Goal: Information Seeking & Learning: Learn about a topic

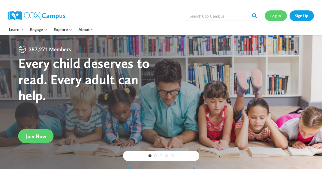
click at [276, 16] on link "Log In" at bounding box center [275, 15] width 22 height 10
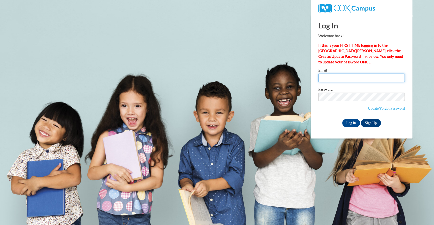
click at [341, 82] on input "Email" at bounding box center [361, 78] width 86 height 9
type input "sarah.vallance@gcpsk12.org"
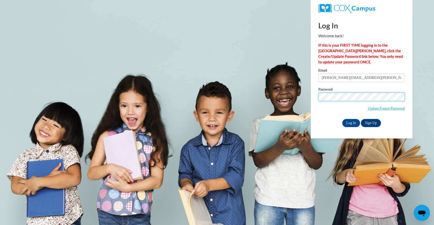
click at [342, 119] on input "Log In" at bounding box center [351, 123] width 18 height 8
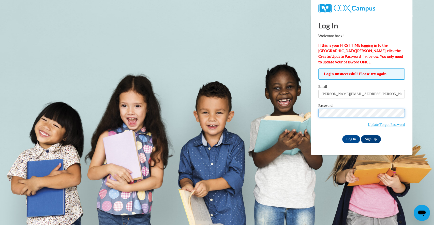
click at [342, 135] on input "Log In" at bounding box center [351, 139] width 18 height 8
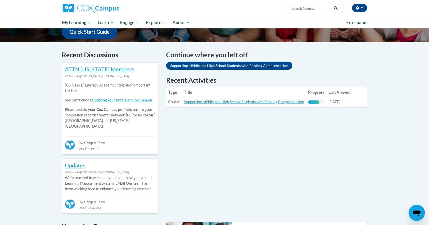
scroll to position [137, 0]
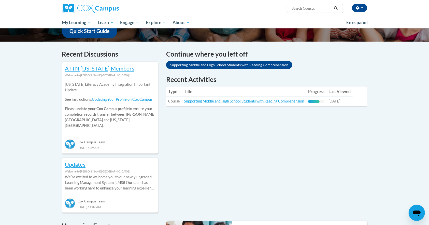
click at [287, 97] on td "Title: Supporting Middle and High School Students with Reading Comprehension" at bounding box center [244, 101] width 124 height 9
click at [283, 101] on link "Supporting Middle and High School Students with Reading Comprehension" at bounding box center [244, 101] width 120 height 4
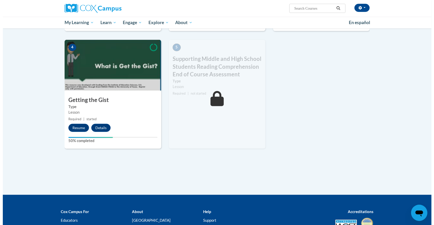
scroll to position [242, 0]
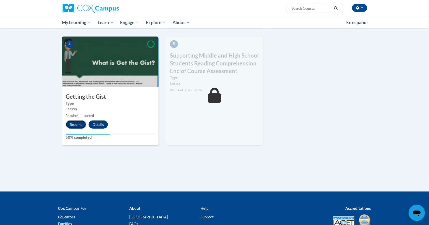
click at [70, 123] on button "Resume" at bounding box center [76, 125] width 21 height 8
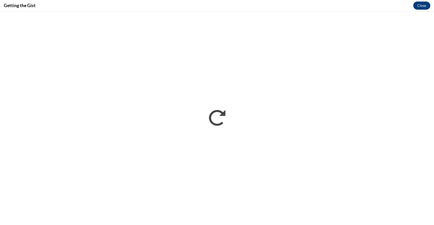
scroll to position [0, 0]
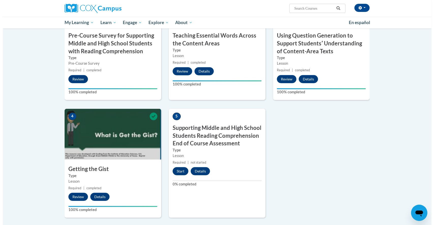
scroll to position [170, 0]
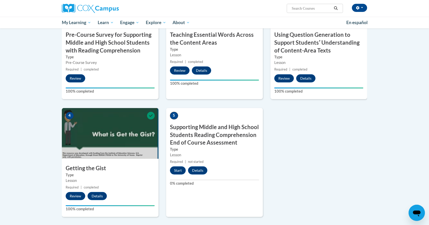
click at [181, 176] on div "5 Supporting Middle and High School Students Reading Comprehension End of Cours…" at bounding box center [214, 162] width 97 height 109
click at [177, 174] on button "Start" at bounding box center [178, 171] width 16 height 8
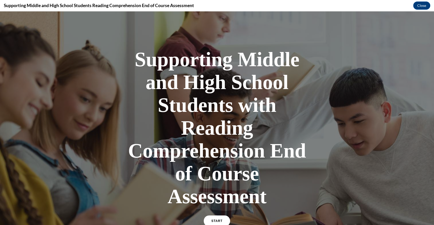
scroll to position [110, 0]
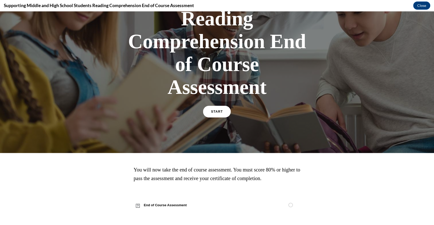
click at [217, 114] on link "START" at bounding box center [217, 112] width 28 height 12
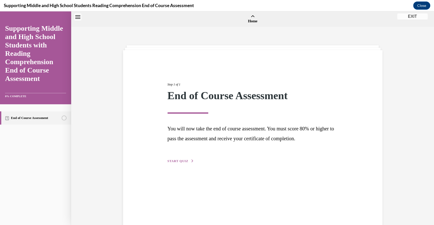
scroll to position [16, 0]
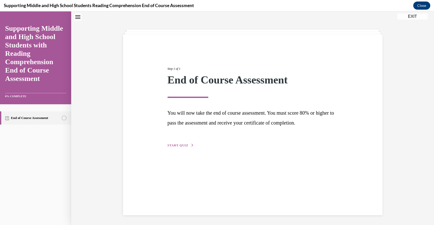
click at [177, 145] on span "START QUIZ" at bounding box center [178, 146] width 21 height 4
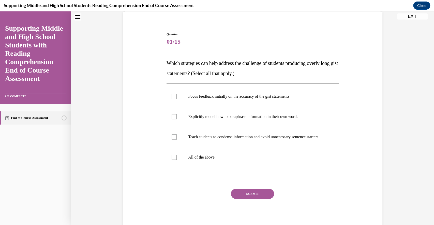
scroll to position [39, 0]
click at [197, 155] on label "All of the above" at bounding box center [253, 157] width 172 height 20
click at [177, 155] on input "All of the above" at bounding box center [174, 157] width 5 height 5
checkbox input "true"
click at [243, 204] on div "SUBMIT NEXT" at bounding box center [253, 210] width 172 height 42
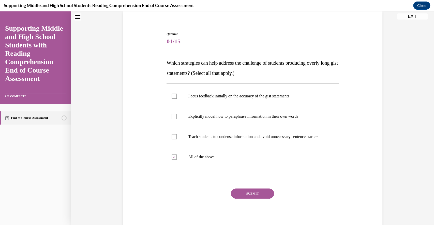
click at [243, 199] on button "SUBMIT" at bounding box center [252, 194] width 43 height 10
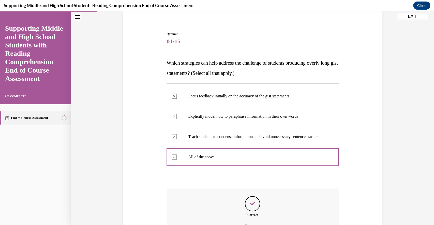
scroll to position [100, 0]
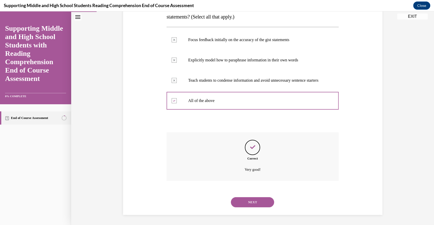
click at [245, 203] on button "NEXT" at bounding box center [252, 203] width 43 height 10
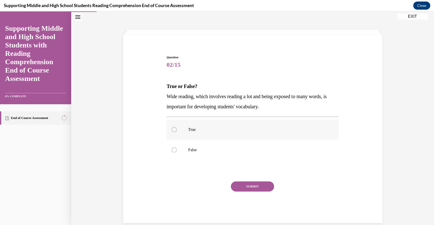
click at [207, 129] on p "True" at bounding box center [257, 129] width 138 height 5
click at [177, 129] on input "True" at bounding box center [174, 129] width 5 height 5
radio input "true"
click at [244, 188] on button "SUBMIT" at bounding box center [252, 187] width 43 height 10
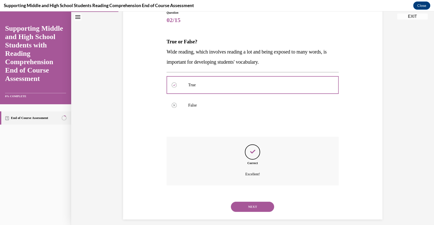
scroll to position [64, 0]
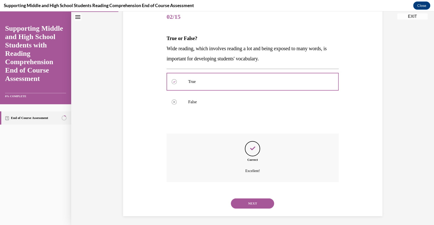
click at [246, 206] on button "NEXT" at bounding box center [252, 204] width 43 height 10
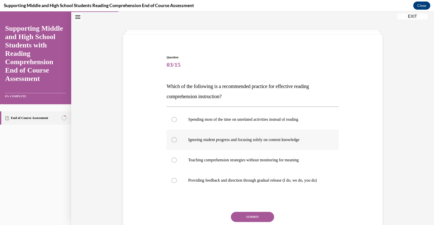
click at [222, 147] on label "Ignoring student progress and focusing solely on content knowledge" at bounding box center [253, 140] width 172 height 20
click at [177, 143] on input "Ignoring student progress and focusing solely on content knowledge" at bounding box center [174, 140] width 5 height 5
radio input "true"
click at [235, 166] on label "Teaching comprehension strategies without monitoring for meaning" at bounding box center [253, 160] width 172 height 20
click at [177, 163] on input "Teaching comprehension strategies without monitoring for meaning" at bounding box center [174, 160] width 5 height 5
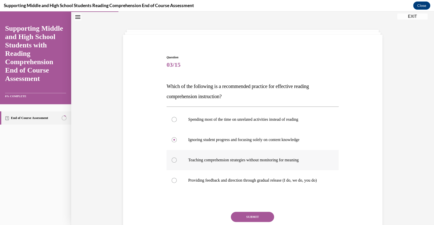
radio input "true"
click at [257, 220] on button "SUBMIT" at bounding box center [252, 217] width 43 height 10
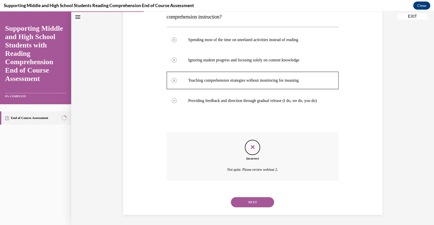
click at [253, 203] on button "NEXT" at bounding box center [252, 203] width 43 height 10
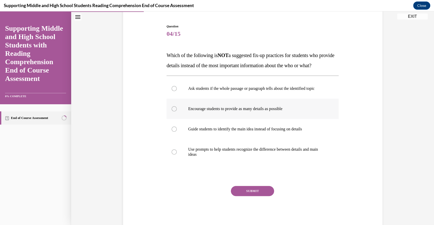
scroll to position [47, 0]
click at [244, 111] on p "Encourage students to provide as many details as possible" at bounding box center [257, 108] width 138 height 5
click at [177, 111] on input "Encourage students to provide as many details as possible" at bounding box center [174, 108] width 5 height 5
radio input "true"
click at [259, 196] on button "SUBMIT" at bounding box center [252, 191] width 43 height 10
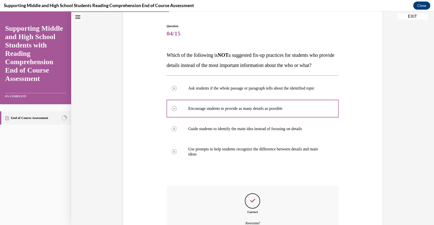
scroll to position [116, 0]
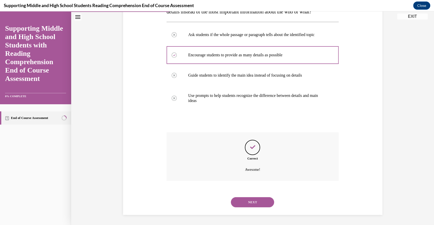
click at [241, 204] on button "NEXT" at bounding box center [252, 203] width 43 height 10
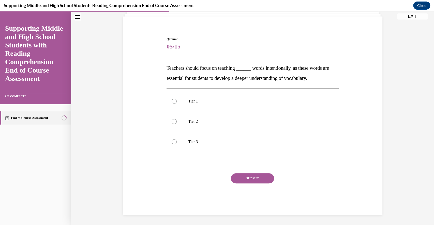
scroll to position [16, 0]
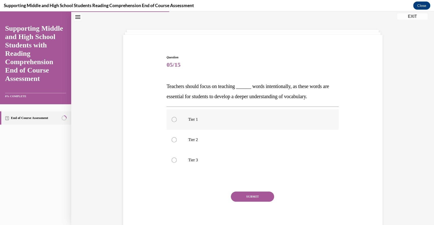
click at [200, 125] on label "Tier 1" at bounding box center [253, 120] width 172 height 20
click at [177, 122] on input "Tier 1" at bounding box center [174, 119] width 5 height 5
radio input "true"
click at [200, 144] on label "Tier 2" at bounding box center [253, 140] width 172 height 20
click at [177, 143] on input "Tier 2" at bounding box center [174, 140] width 5 height 5
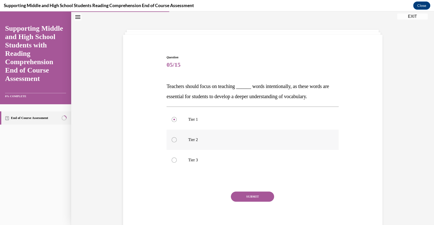
radio input "true"
click at [192, 120] on p "Tier 1" at bounding box center [257, 119] width 138 height 5
click at [177, 120] on input "Tier 1" at bounding box center [174, 119] width 5 height 5
radio input "true"
click at [239, 195] on button "SUBMIT" at bounding box center [252, 197] width 43 height 10
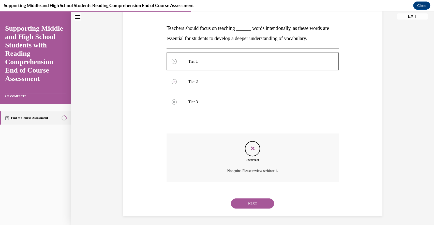
click at [256, 205] on button "NEXT" at bounding box center [252, 204] width 43 height 10
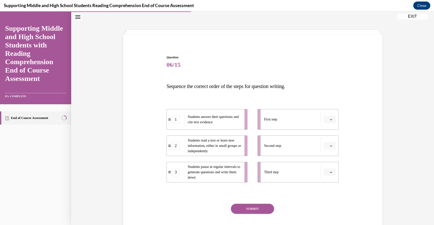
click at [299, 123] on div "First step" at bounding box center [292, 119] width 57 height 15
click at [334, 119] on li "First step" at bounding box center [298, 119] width 81 height 21
click at [330, 120] on icon "button" at bounding box center [331, 119] width 3 height 3
click at [329, 152] on div "2" at bounding box center [326, 151] width 13 height 10
click at [327, 143] on button "button" at bounding box center [329, 146] width 12 height 8
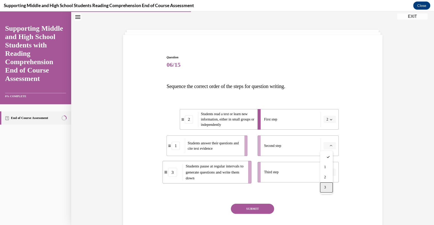
click at [322, 184] on div "3" at bounding box center [326, 188] width 13 height 10
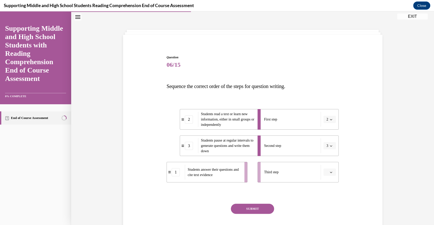
click at [330, 173] on icon "button" at bounding box center [331, 172] width 3 height 3
click at [327, 192] on div "1" at bounding box center [326, 194] width 13 height 10
click at [262, 209] on button "SUBMIT" at bounding box center [252, 209] width 43 height 10
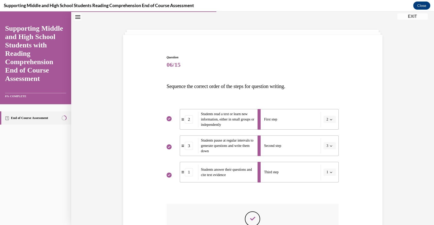
scroll to position [87, 0]
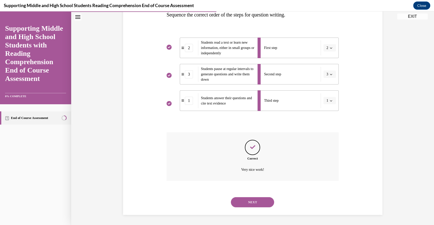
click at [251, 202] on button "NEXT" at bounding box center [252, 203] width 43 height 10
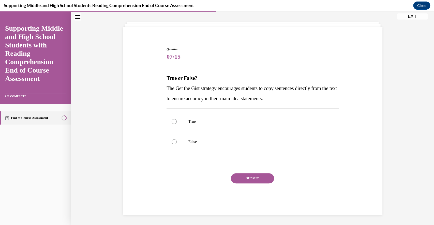
scroll to position [16, 0]
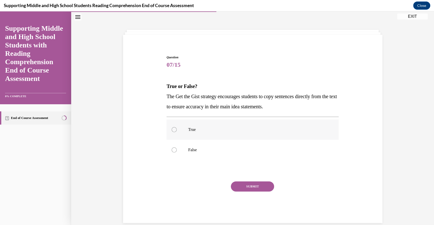
click at [203, 130] on p "True" at bounding box center [257, 129] width 138 height 5
click at [177, 130] on input "True" at bounding box center [174, 129] width 5 height 5
radio input "true"
click at [212, 152] on p "False" at bounding box center [257, 150] width 138 height 5
click at [177, 152] on input "False" at bounding box center [174, 150] width 5 height 5
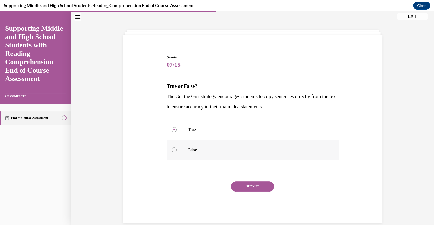
radio input "true"
click at [257, 188] on button "SUBMIT" at bounding box center [252, 187] width 43 height 10
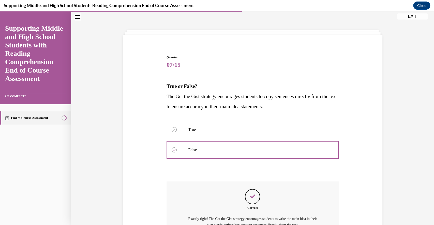
scroll to position [71, 0]
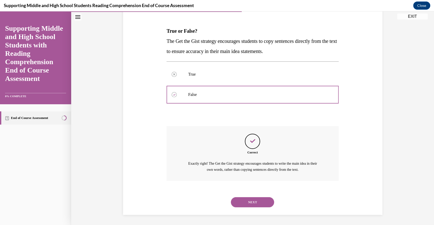
click at [258, 203] on button "NEXT" at bounding box center [252, 203] width 43 height 10
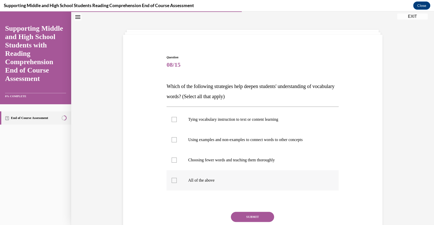
click at [218, 178] on p "All of the above" at bounding box center [257, 180] width 138 height 5
click at [177, 178] on input "All of the above" at bounding box center [174, 180] width 5 height 5
checkbox input "true"
click at [254, 219] on button "SUBMIT" at bounding box center [252, 217] width 43 height 10
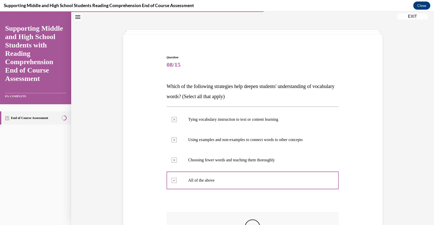
scroll to position [86, 0]
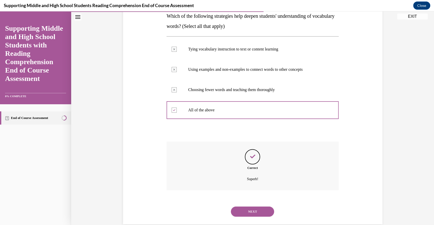
click at [250, 215] on button "NEXT" at bounding box center [252, 212] width 43 height 10
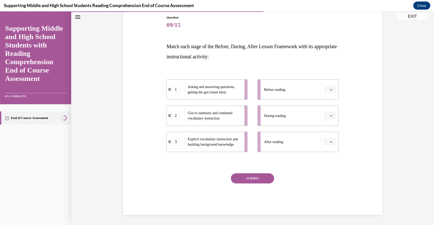
scroll to position [16, 0]
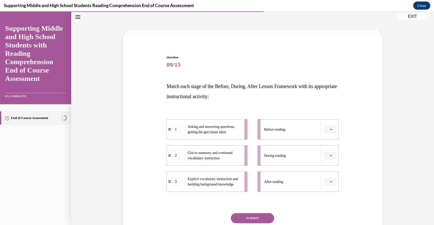
click at [331, 131] on button "button" at bounding box center [329, 130] width 12 height 8
click at [328, 171] on div "3" at bounding box center [326, 171] width 13 height 10
click at [328, 153] on button "button" at bounding box center [329, 156] width 12 height 8
click at [324, 180] on div "1" at bounding box center [326, 177] width 13 height 10
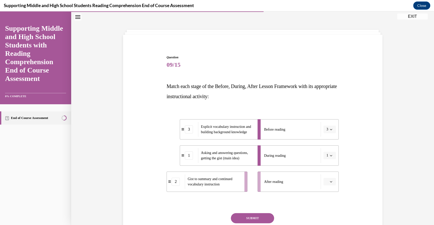
click at [336, 183] on div "Question 09/15 Match each stage of the Before, During, After Lesson Framework w…" at bounding box center [252, 152] width 175 height 208
click at [326, 183] on span "Please select an option" at bounding box center [327, 181] width 2 height 5
click at [327, 159] on div "2" at bounding box center [326, 160] width 13 height 10
click at [254, 219] on button "SUBMIT" at bounding box center [252, 219] width 43 height 10
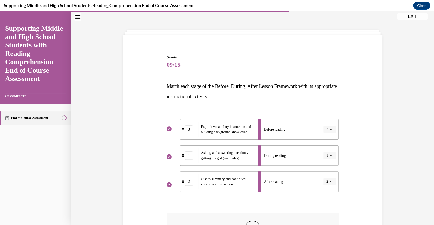
scroll to position [97, 0]
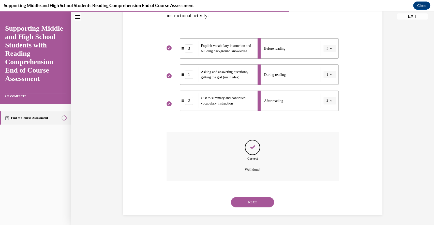
click at [253, 205] on button "NEXT" at bounding box center [252, 203] width 43 height 10
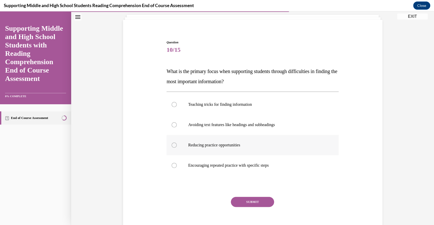
scroll to position [31, 0]
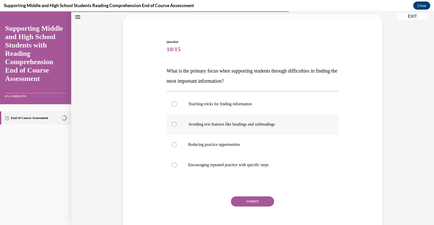
click at [205, 122] on p "Avoiding text features like headings and subheadings" at bounding box center [257, 124] width 138 height 5
click at [177, 122] on input "Avoiding text features like headings and subheadings" at bounding box center [174, 124] width 5 height 5
radio input "true"
click at [232, 167] on p "Encouraging repeated practice with specific steps" at bounding box center [257, 165] width 138 height 5
click at [177, 167] on input "Encouraging repeated practice with specific steps" at bounding box center [174, 165] width 5 height 5
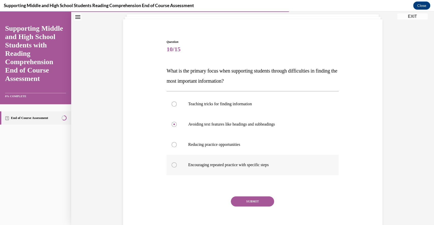
radio input "true"
click at [227, 148] on label "Reducing practice opportunities" at bounding box center [253, 145] width 172 height 20
click at [177, 147] on input "Reducing practice opportunities" at bounding box center [174, 144] width 5 height 5
radio input "true"
click at [203, 110] on label "Teaching tricks for finding information" at bounding box center [253, 104] width 172 height 20
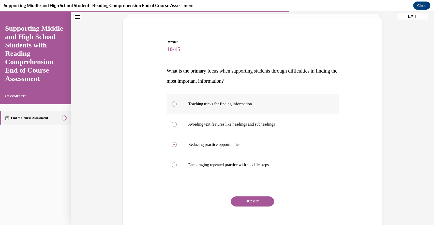
click at [177, 107] on input "Teaching tricks for finding information" at bounding box center [174, 104] width 5 height 5
radio input "true"
click at [210, 131] on label "Avoiding text features like headings and subheadings" at bounding box center [253, 124] width 172 height 20
click at [177, 127] on input "Avoiding text features like headings and subheadings" at bounding box center [174, 124] width 5 height 5
radio input "true"
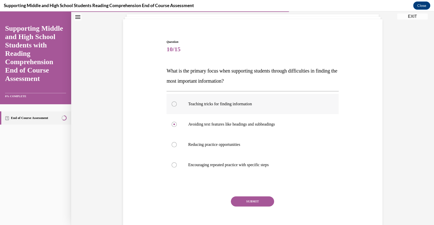
click at [217, 103] on p "Teaching tricks for finding information" at bounding box center [257, 104] width 138 height 5
click at [177, 103] on input "Teaching tricks for finding information" at bounding box center [174, 104] width 5 height 5
radio input "true"
click at [217, 103] on p "Teaching tricks for finding information" at bounding box center [257, 104] width 138 height 5
click at [177, 103] on input "Teaching tricks for finding information" at bounding box center [174, 104] width 5 height 5
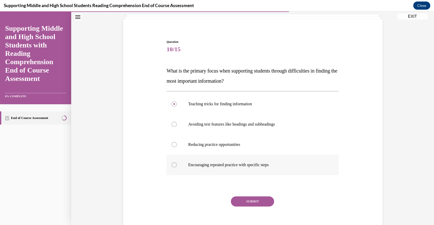
click at [233, 160] on label "Encouraging repeated practice with specific steps" at bounding box center [253, 165] width 172 height 20
click at [177, 163] on input "Encouraging repeated practice with specific steps" at bounding box center [174, 165] width 5 height 5
radio input "true"
click at [250, 205] on button "SUBMIT" at bounding box center [252, 202] width 43 height 10
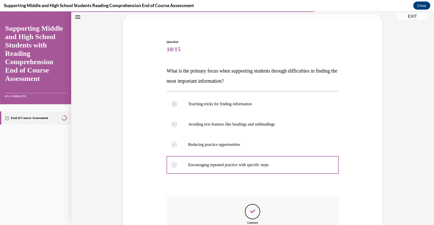
scroll to position [95, 0]
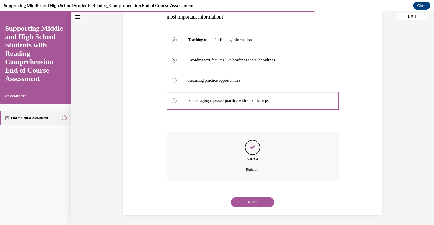
click at [248, 205] on button "NEXT" at bounding box center [252, 203] width 43 height 10
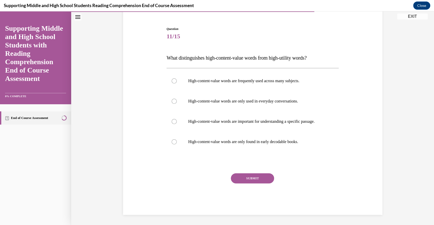
scroll to position [16, 0]
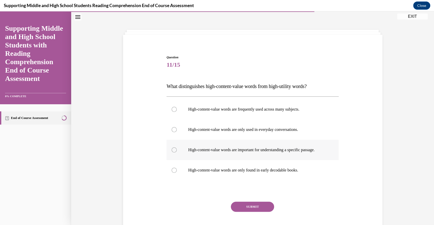
click at [234, 153] on p "High-content-value words are important for understanding a specific passage." at bounding box center [257, 150] width 138 height 5
click at [177, 153] on input "High-content-value words are important for understanding a specific passage." at bounding box center [174, 150] width 5 height 5
radio input "true"
click at [268, 116] on label "High-content-value words are frequently used across many subjects." at bounding box center [253, 109] width 172 height 20
click at [177, 112] on input "High-content-value words are frequently used across many subjects." at bounding box center [174, 109] width 5 height 5
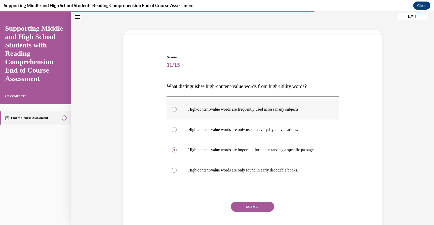
radio input "true"
click at [262, 212] on button "SUBMIT" at bounding box center [252, 207] width 43 height 10
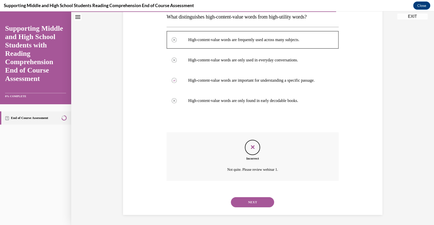
click at [254, 203] on button "NEXT" at bounding box center [252, 203] width 43 height 10
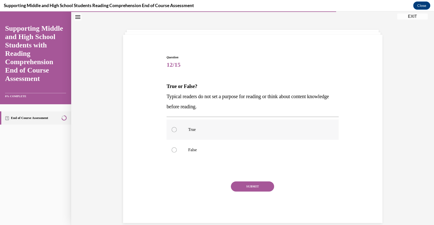
click at [215, 131] on p "True" at bounding box center [257, 129] width 138 height 5
click at [177, 131] on input "True" at bounding box center [174, 129] width 5 height 5
radio input "true"
click at [227, 158] on label "False" at bounding box center [253, 150] width 172 height 20
click at [177, 153] on input "False" at bounding box center [174, 150] width 5 height 5
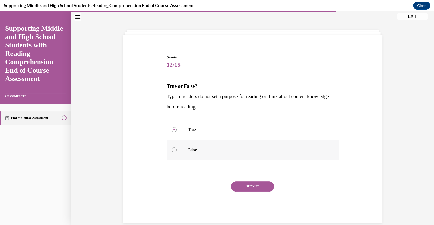
radio input "true"
click at [251, 186] on button "SUBMIT" at bounding box center [252, 187] width 43 height 10
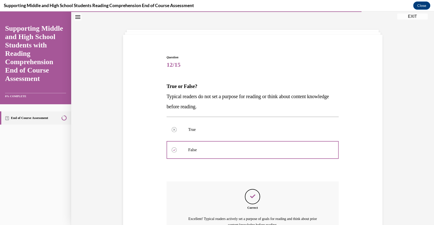
scroll to position [71, 0]
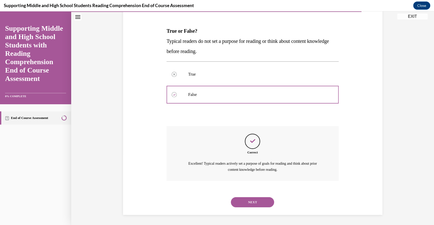
click at [251, 202] on button "NEXT" at bounding box center [252, 203] width 43 height 10
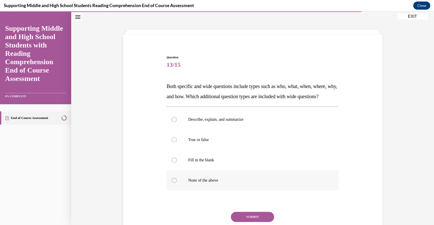
click at [215, 183] on p "None of the above" at bounding box center [257, 180] width 138 height 5
click at [177, 183] on input "None of the above" at bounding box center [174, 180] width 5 height 5
radio input "true"
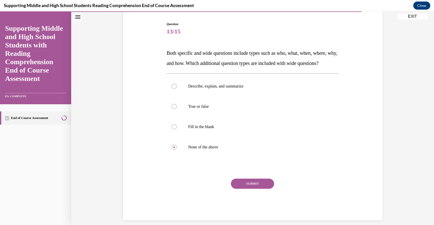
click at [240, 189] on button "SUBMIT" at bounding box center [252, 184] width 43 height 10
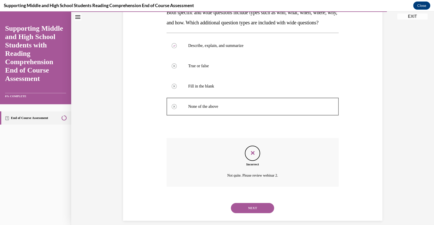
scroll to position [105, 0]
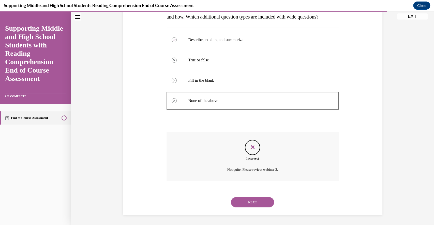
click at [244, 205] on button "NEXT" at bounding box center [252, 203] width 43 height 10
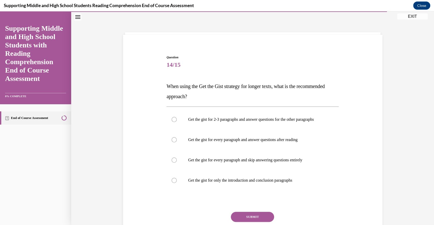
scroll to position [44, 0]
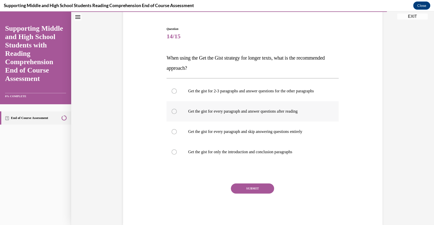
click at [237, 122] on label "Get the gist for every paragraph and answer questions after reading" at bounding box center [253, 111] width 172 height 20
click at [177, 114] on input "Get the gist for every paragraph and answer questions after reading" at bounding box center [174, 111] width 5 height 5
radio input "true"
click at [250, 194] on button "SUBMIT" at bounding box center [252, 189] width 43 height 10
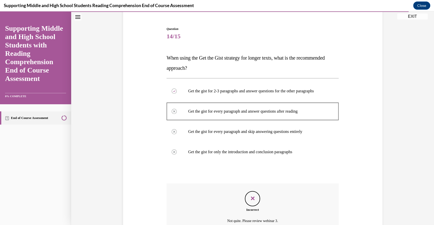
scroll to position [100, 0]
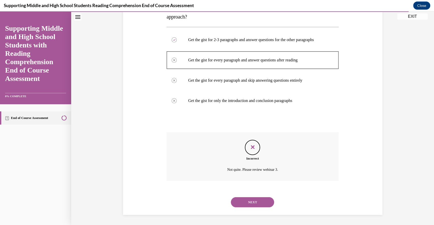
click at [248, 204] on button "NEXT" at bounding box center [252, 203] width 43 height 10
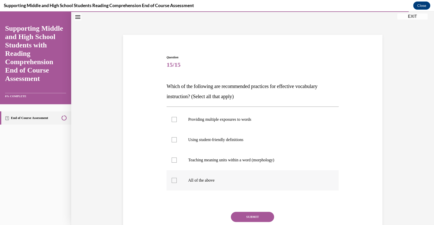
click at [209, 176] on label "All of the above" at bounding box center [253, 181] width 172 height 20
click at [177, 178] on input "All of the above" at bounding box center [174, 180] width 5 height 5
checkbox input "true"
click at [242, 213] on button "SUBMIT" at bounding box center [252, 217] width 43 height 10
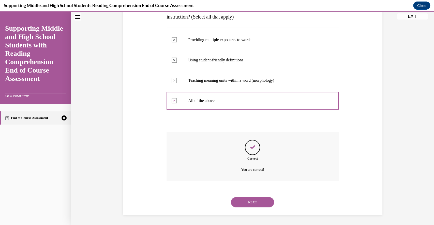
click at [240, 205] on button "NEXT" at bounding box center [252, 203] width 43 height 10
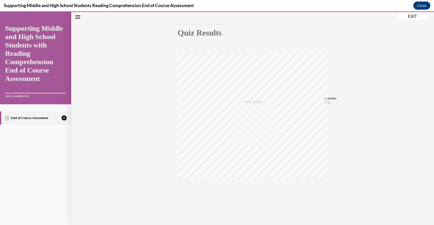
scroll to position [47, 0]
click at [248, 197] on icon "button" at bounding box center [253, 195] width 18 height 6
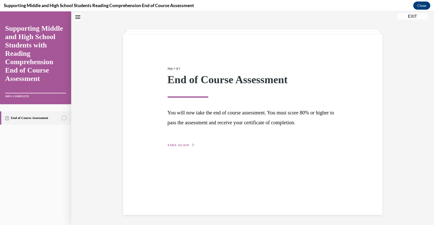
scroll to position [16, 0]
click at [173, 147] on button "TAKE AGAIN" at bounding box center [181, 145] width 27 height 5
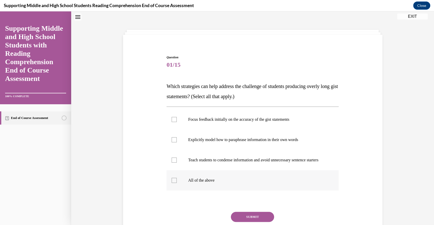
click at [209, 183] on p "All of the above" at bounding box center [257, 180] width 138 height 5
click at [177, 183] on input "All of the above" at bounding box center [174, 180] width 5 height 5
checkbox input "true"
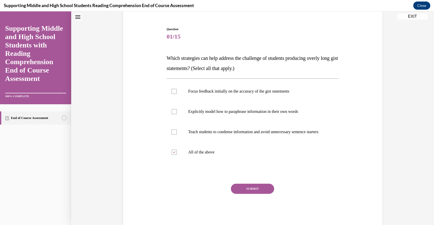
click at [249, 193] on button "SUBMIT" at bounding box center [252, 189] width 43 height 10
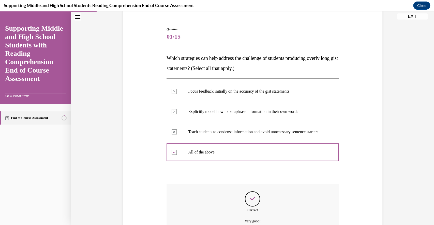
scroll to position [100, 0]
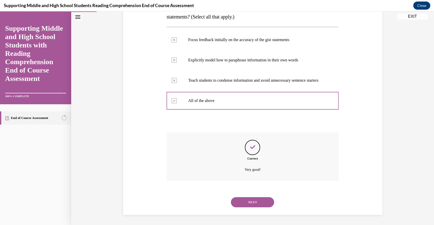
click at [254, 202] on button "NEXT" at bounding box center [252, 203] width 43 height 10
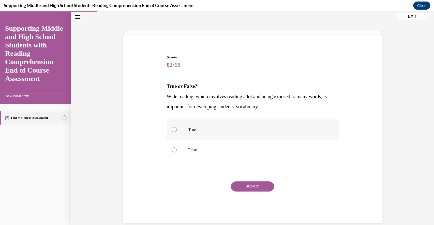
click at [212, 131] on p "True" at bounding box center [257, 129] width 138 height 5
click at [177, 131] on input "True" at bounding box center [174, 129] width 5 height 5
radio input "true"
click at [249, 184] on button "SUBMIT" at bounding box center [252, 187] width 43 height 10
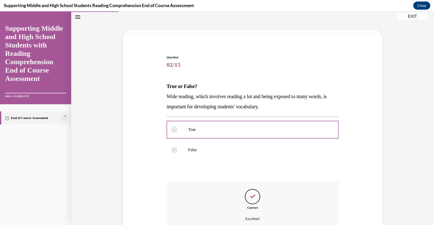
scroll to position [65, 0]
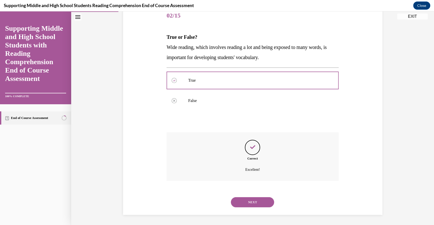
click at [258, 198] on div "NEXT" at bounding box center [253, 202] width 172 height 20
click at [259, 200] on button "NEXT" at bounding box center [252, 203] width 43 height 10
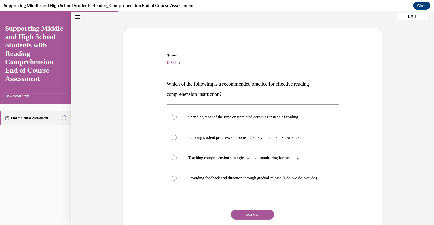
scroll to position [18, 0]
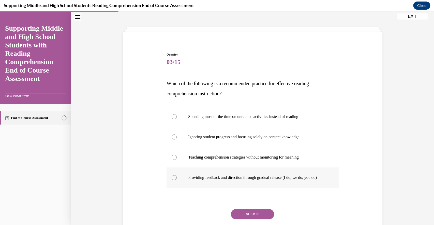
click at [259, 180] on p "Providing feedback and direction through gradual release (I do, we do, you do)" at bounding box center [257, 177] width 138 height 5
click at [177, 180] on input "Providing feedback and direction through gradual release (I do, we do, you do)" at bounding box center [174, 177] width 5 height 5
radio input "true"
click at [262, 220] on button "SUBMIT" at bounding box center [252, 214] width 43 height 10
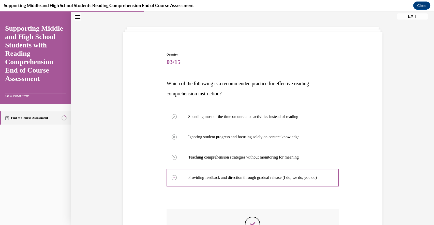
scroll to position [99, 0]
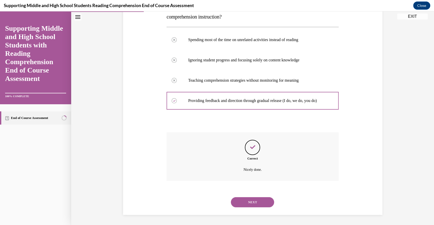
click at [252, 201] on button "NEXT" at bounding box center [252, 203] width 43 height 10
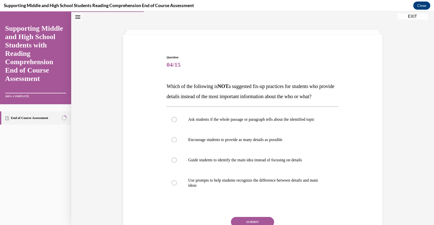
scroll to position [36, 0]
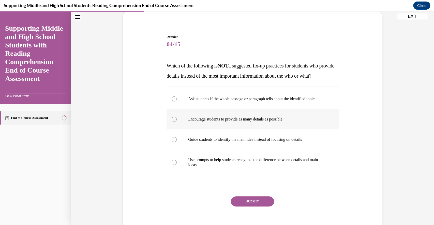
click at [237, 122] on p "Encourage students to provide as many details as possible" at bounding box center [257, 119] width 138 height 5
click at [177, 122] on input "Encourage students to provide as many details as possible" at bounding box center [174, 119] width 5 height 5
radio input "true"
click at [257, 207] on button "SUBMIT" at bounding box center [252, 202] width 43 height 10
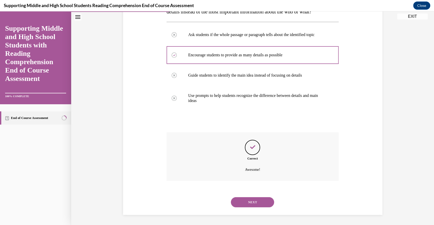
scroll to position [107, 0]
click at [248, 208] on button "NEXT" at bounding box center [252, 203] width 43 height 10
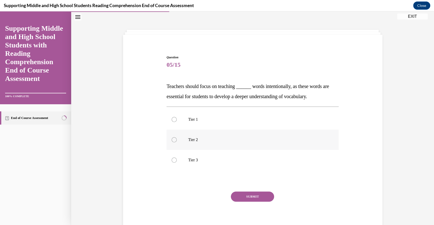
click at [191, 144] on label "Tier 2" at bounding box center [253, 140] width 172 height 20
click at [177, 143] on input "Tier 2" at bounding box center [174, 140] width 5 height 5
radio input "true"
click at [256, 200] on button "SUBMIT" at bounding box center [252, 197] width 43 height 10
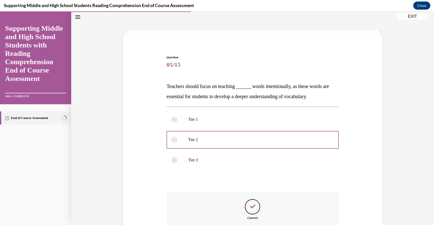
scroll to position [52, 0]
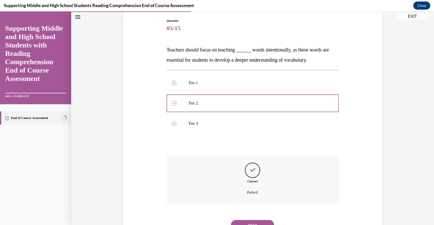
click at [252, 222] on button "NEXT" at bounding box center [252, 225] width 43 height 10
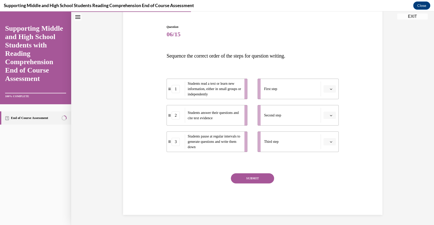
scroll to position [16, 0]
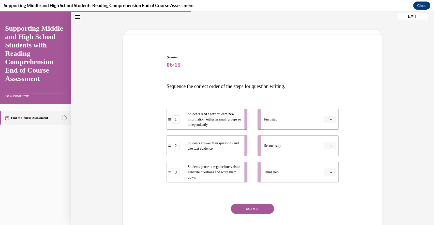
click at [325, 117] on button "button" at bounding box center [329, 120] width 12 height 8
click at [327, 143] on div "1" at bounding box center [326, 141] width 13 height 10
click at [329, 145] on span "button" at bounding box center [331, 146] width 4 height 4
click at [329, 192] on div "3" at bounding box center [326, 188] width 13 height 10
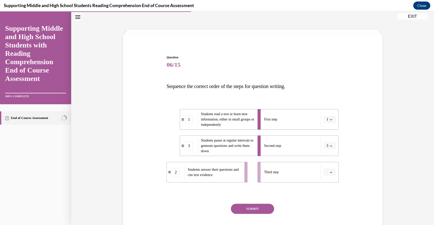
click at [330, 174] on icon "button" at bounding box center [331, 172] width 3 height 3
click at [325, 203] on span "2" at bounding box center [325, 204] width 2 height 4
click at [255, 210] on button "SUBMIT" at bounding box center [252, 209] width 43 height 10
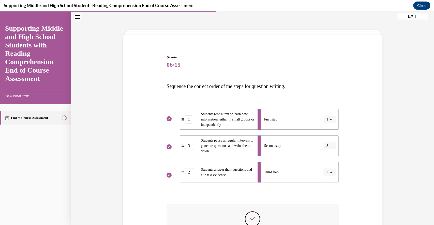
scroll to position [87, 0]
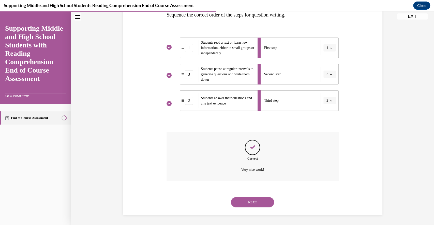
click at [263, 204] on button "NEXT" at bounding box center [252, 203] width 43 height 10
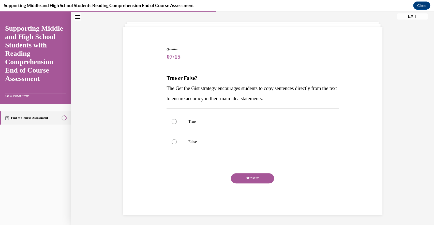
scroll to position [16, 0]
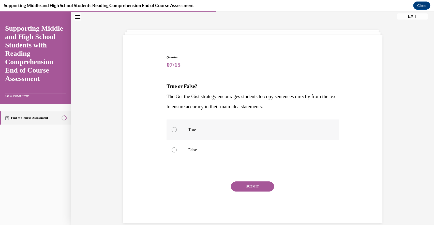
click at [204, 122] on label "True" at bounding box center [253, 130] width 172 height 20
click at [177, 127] on input "True" at bounding box center [174, 129] width 5 height 5
radio input "true"
click at [215, 154] on label "False" at bounding box center [253, 150] width 172 height 20
click at [177, 153] on input "False" at bounding box center [174, 150] width 5 height 5
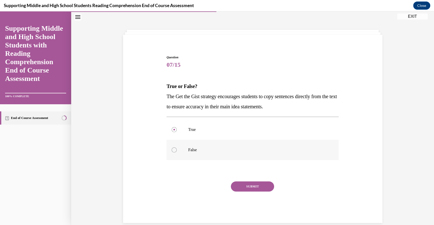
radio input "true"
click at [250, 188] on button "SUBMIT" at bounding box center [252, 187] width 43 height 10
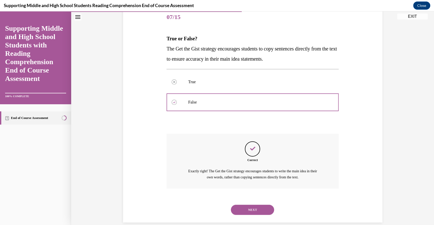
scroll to position [70, 0]
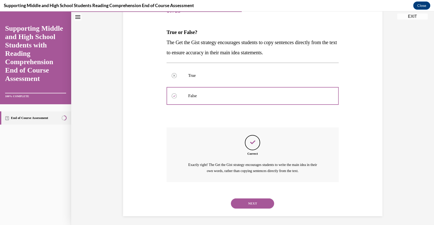
click at [257, 209] on div "NEXT" at bounding box center [253, 204] width 172 height 20
click at [245, 204] on button "NEXT" at bounding box center [252, 204] width 43 height 10
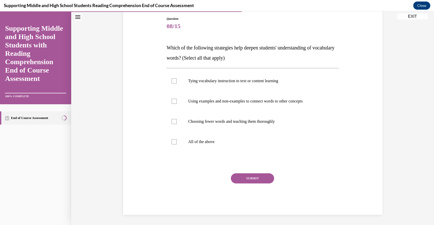
scroll to position [16, 0]
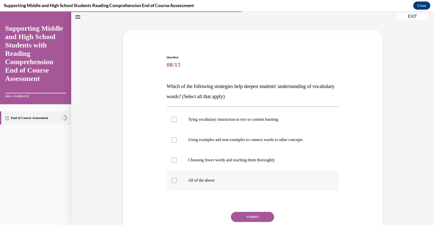
click at [217, 183] on p "All of the above" at bounding box center [257, 180] width 138 height 5
click at [177, 183] on input "All of the above" at bounding box center [174, 180] width 5 height 5
checkbox input "true"
click at [258, 219] on button "SUBMIT" at bounding box center [252, 217] width 43 height 10
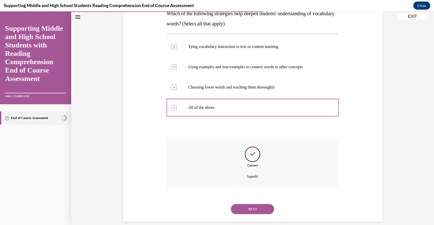
scroll to position [95, 0]
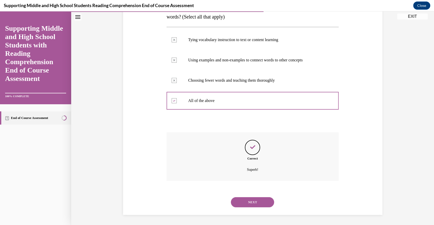
click at [239, 203] on button "NEXT" at bounding box center [252, 203] width 43 height 10
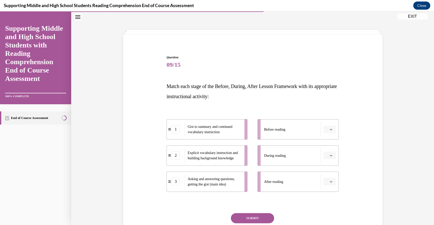
scroll to position [40, 0]
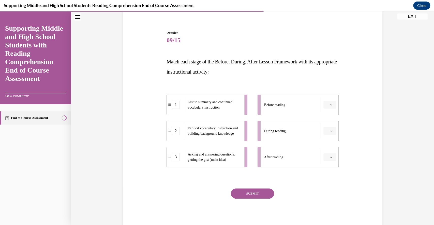
click at [325, 113] on li "Before reading" at bounding box center [298, 105] width 81 height 20
click at [326, 105] on button "button" at bounding box center [329, 105] width 12 height 8
click at [325, 142] on div "3" at bounding box center [326, 147] width 13 height 10
click at [333, 128] on button "button" at bounding box center [329, 131] width 12 height 8
click at [324, 108] on button "3" at bounding box center [329, 105] width 12 height 8
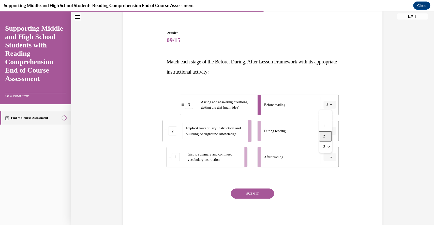
click at [325, 136] on div "2" at bounding box center [325, 136] width 13 height 10
click at [325, 136] on li "During reading" at bounding box center [298, 131] width 81 height 20
click at [325, 134] on button "button" at bounding box center [329, 131] width 12 height 8
click at [326, 172] on span "3" at bounding box center [325, 173] width 2 height 4
click at [329, 156] on span "button" at bounding box center [331, 158] width 4 height 4
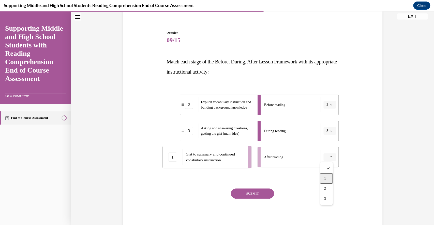
click at [324, 179] on span "1" at bounding box center [325, 179] width 2 height 4
click at [263, 196] on button "SUBMIT" at bounding box center [252, 194] width 43 height 10
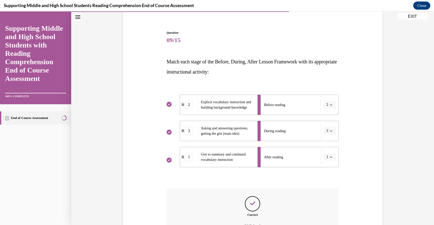
scroll to position [97, 0]
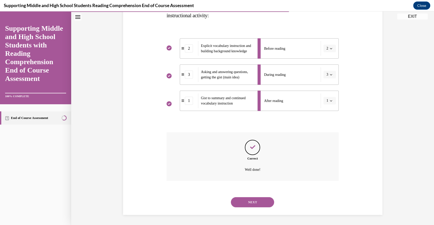
click at [247, 204] on button "NEXT" at bounding box center [252, 203] width 43 height 10
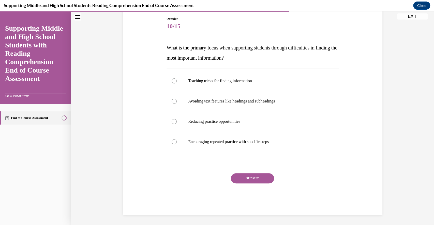
scroll to position [16, 0]
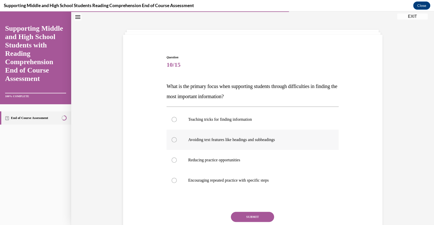
click at [236, 146] on label "Avoiding text features like headings and subheadings" at bounding box center [253, 140] width 172 height 20
click at [177, 143] on input "Avoiding text features like headings and subheadings" at bounding box center [174, 140] width 5 height 5
radio input "true"
click at [355, 171] on div "Question 10/15 What is the primary focus when supporting students through diffi…" at bounding box center [253, 147] width 262 height 214
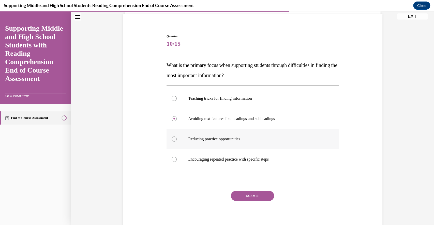
scroll to position [39, 0]
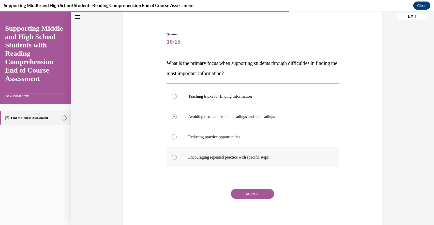
click at [258, 155] on p "Encouraging repeated practice with specific steps" at bounding box center [257, 157] width 138 height 5
click at [177, 155] on input "Encouraging repeated practice with specific steps" at bounding box center [174, 157] width 5 height 5
radio input "true"
click at [259, 189] on button "SUBMIT" at bounding box center [252, 194] width 43 height 10
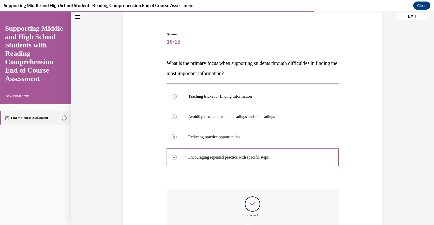
scroll to position [95, 0]
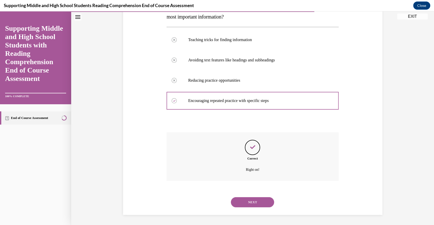
click at [249, 202] on button "NEXT" at bounding box center [252, 203] width 43 height 10
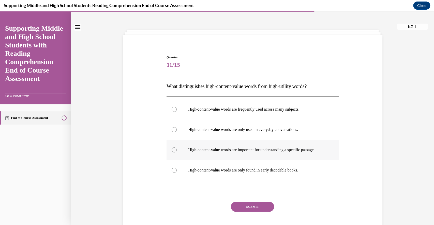
scroll to position [4, 0]
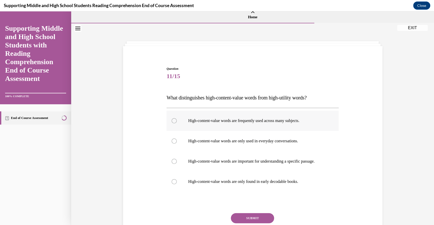
click at [262, 125] on label "High-content-value words are frequently used across many subjects." at bounding box center [253, 121] width 172 height 20
click at [177, 124] on input "High-content-value words are frequently used across many subjects." at bounding box center [174, 120] width 5 height 5
radio input "true"
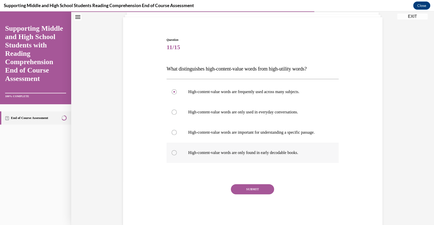
scroll to position [34, 0]
click at [243, 147] on label "High-content-value words are only found in early decodable books." at bounding box center [253, 152] width 172 height 20
click at [177, 150] on input "High-content-value words are only found in early decodable books." at bounding box center [174, 152] width 5 height 5
radio input "true"
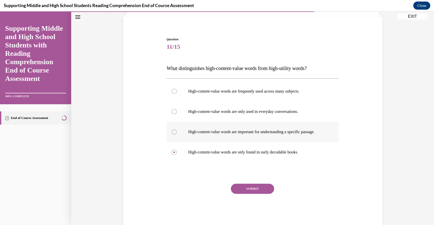
click at [238, 140] on label "High-content-value words are important for understanding a specific passage." at bounding box center [253, 132] width 172 height 20
click at [177, 135] on input "High-content-value words are important for understanding a specific passage." at bounding box center [174, 132] width 5 height 5
radio input "true"
click at [252, 194] on button "SUBMIT" at bounding box center [252, 189] width 43 height 10
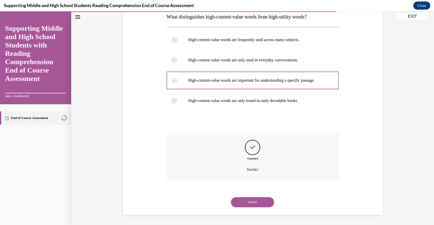
click at [253, 205] on button "NEXT" at bounding box center [252, 203] width 43 height 10
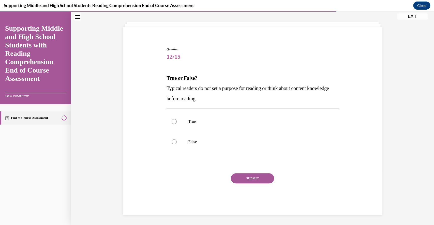
scroll to position [16, 0]
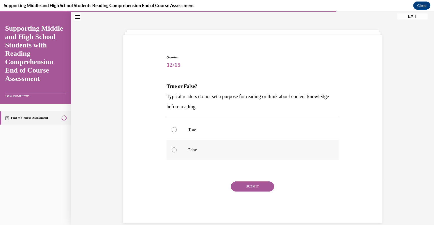
click at [218, 149] on p "False" at bounding box center [257, 150] width 138 height 5
click at [177, 149] on input "False" at bounding box center [174, 150] width 5 height 5
radio input "true"
click at [250, 187] on button "SUBMIT" at bounding box center [252, 187] width 43 height 10
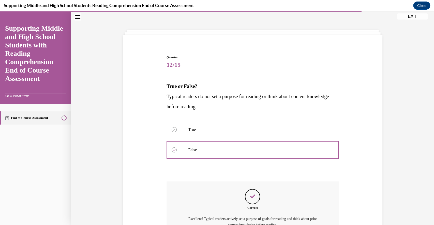
scroll to position [71, 0]
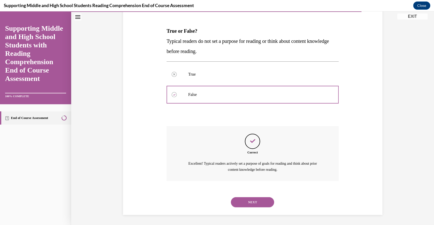
click at [253, 203] on button "NEXT" at bounding box center [252, 203] width 43 height 10
